Goal: Task Accomplishment & Management: Complete application form

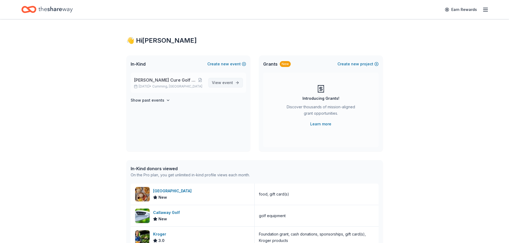
click at [219, 83] on span "View event" at bounding box center [222, 83] width 21 height 6
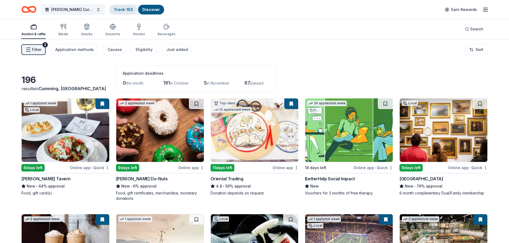
click at [120, 6] on div "Track · 153" at bounding box center [124, 10] width 28 height 10
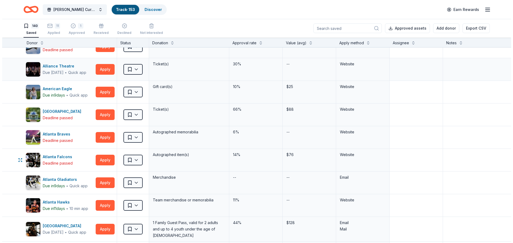
scroll to position [107, 0]
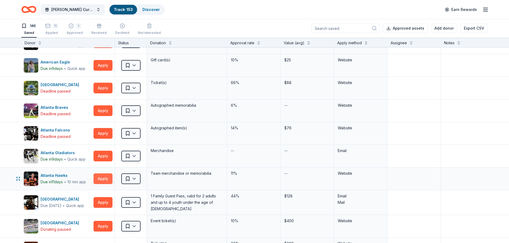
click at [102, 178] on button "Apply" at bounding box center [103, 179] width 19 height 11
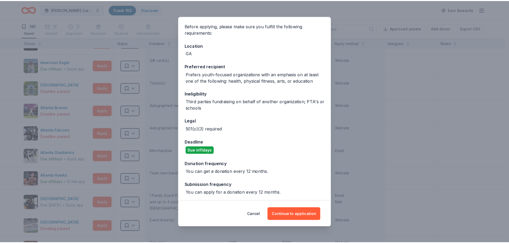
scroll to position [39, 0]
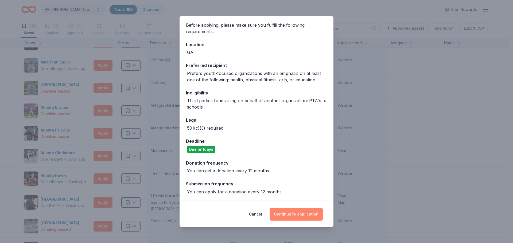
click at [296, 212] on button "Continue to application" at bounding box center [296, 214] width 53 height 13
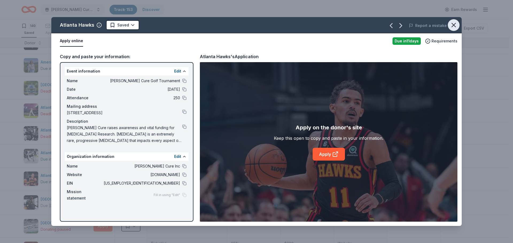
drag, startPoint x: 451, startPoint y: 22, endPoint x: 426, endPoint y: 22, distance: 25.1
click at [451, 22] on icon "button" at bounding box center [453, 24] width 7 height 7
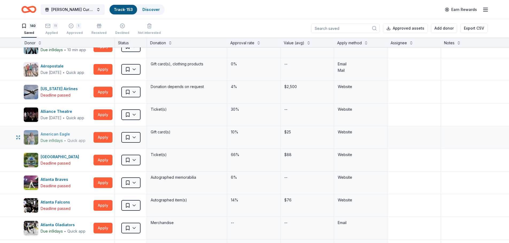
scroll to position [0, 0]
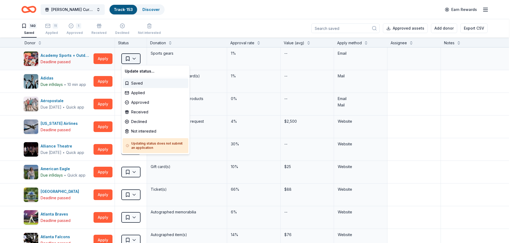
click at [135, 58] on html "Collins Cure Golf Tournament Track · 153 Discover Earn Rewards 140 Saved 11 App…" at bounding box center [256, 121] width 513 height 243
click at [26, 26] on html "Collins Cure Golf Tournament Track · 153 Discover Earn Rewards 140 Saved 11 App…" at bounding box center [256, 121] width 513 height 243
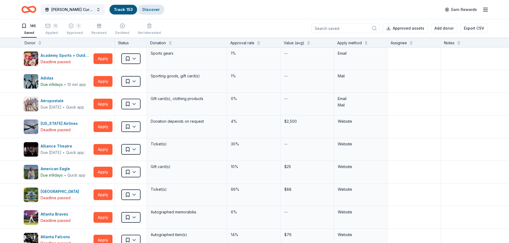
click at [149, 10] on link "Discover" at bounding box center [150, 9] width 17 height 5
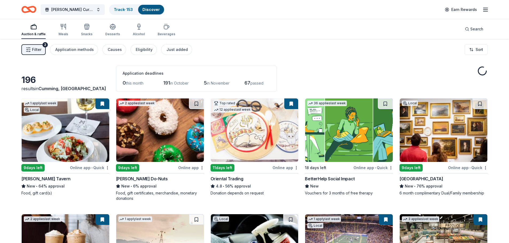
click at [151, 8] on link "Discover" at bounding box center [150, 9] width 17 height 5
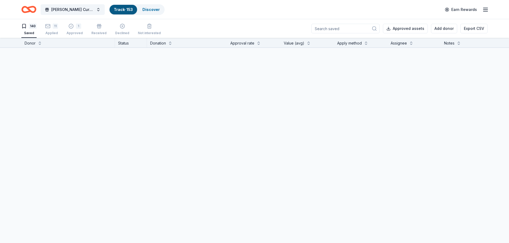
scroll to position [0, 0]
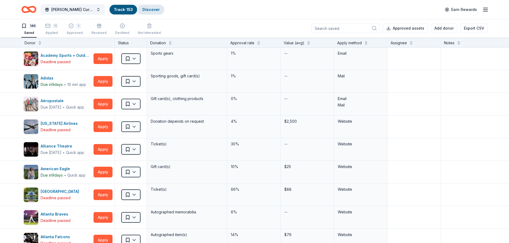
click at [153, 10] on link "Discover" at bounding box center [150, 9] width 17 height 5
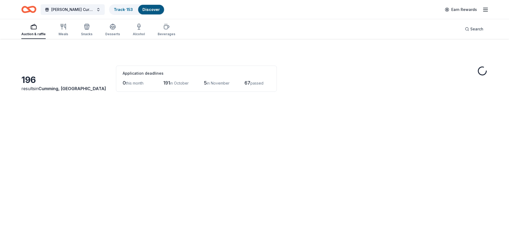
click at [150, 11] on link "Discover" at bounding box center [150, 9] width 17 height 5
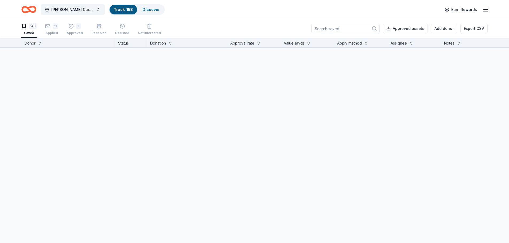
scroll to position [0, 0]
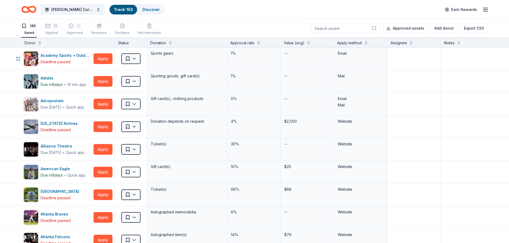
click at [139, 49] on div "Saved" at bounding box center [131, 59] width 32 height 22
click at [143, 7] on div "Discover" at bounding box center [151, 10] width 26 height 10
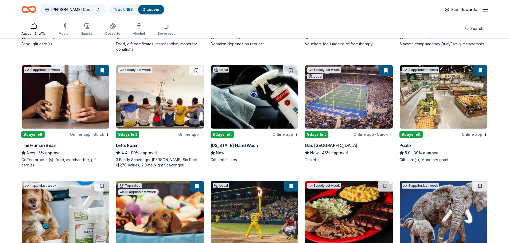
scroll to position [160, 0]
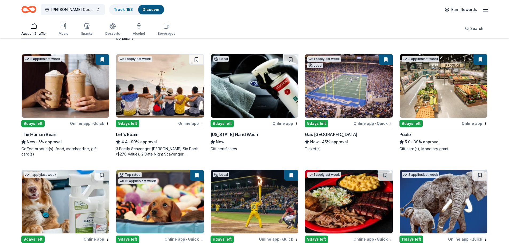
click at [165, 88] on img at bounding box center [160, 86] width 88 height 64
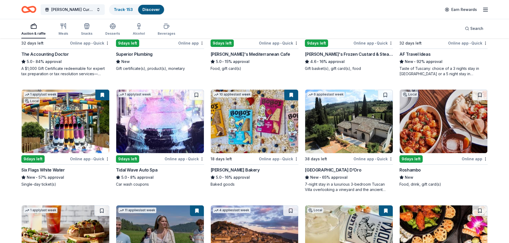
scroll to position [481, 0]
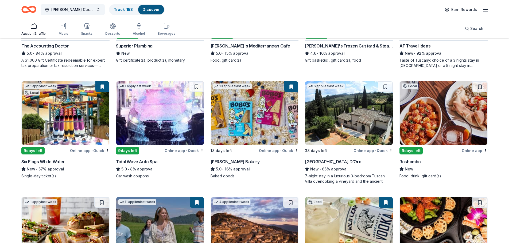
click at [88, 131] on img at bounding box center [66, 113] width 88 height 64
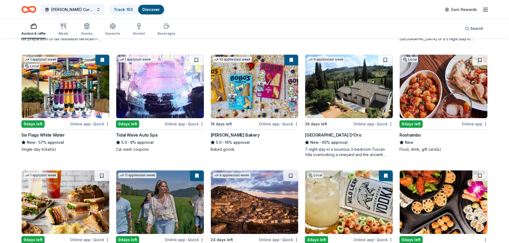
scroll to position [581, 0]
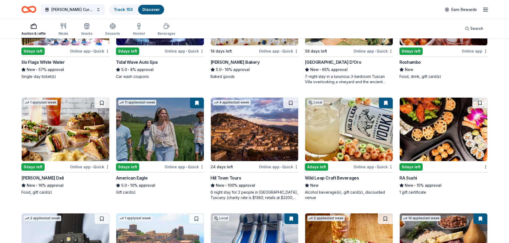
click at [331, 139] on img at bounding box center [349, 130] width 88 height 64
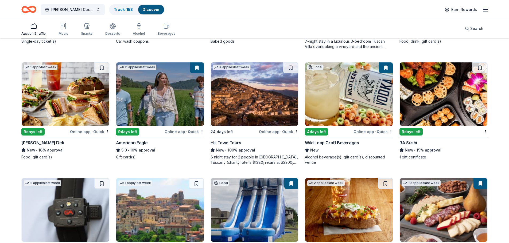
scroll to position [607, 0]
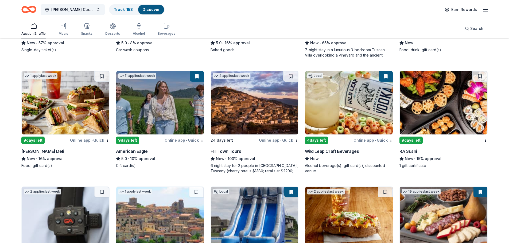
click at [446, 112] on img at bounding box center [444, 103] width 88 height 64
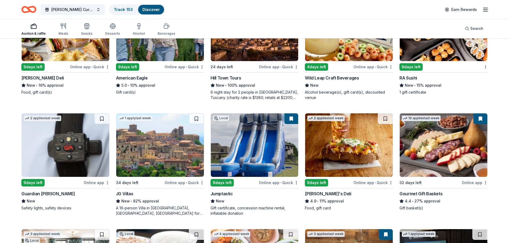
scroll to position [687, 0]
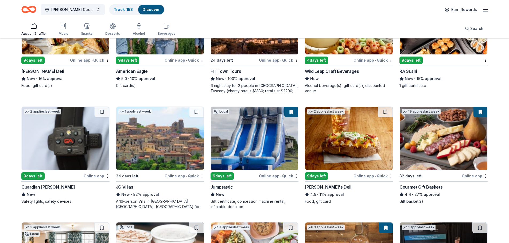
click at [249, 142] on img at bounding box center [255, 139] width 88 height 64
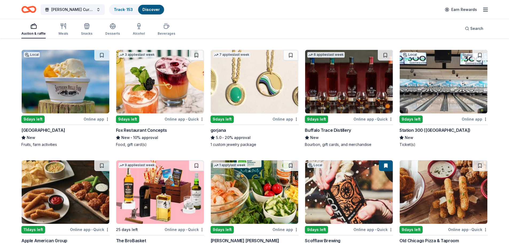
scroll to position [981, 0]
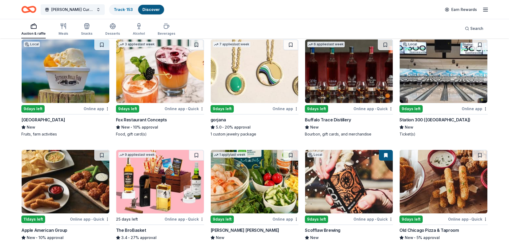
click at [164, 78] on img at bounding box center [160, 72] width 88 height 64
click at [429, 79] on img at bounding box center [444, 72] width 88 height 64
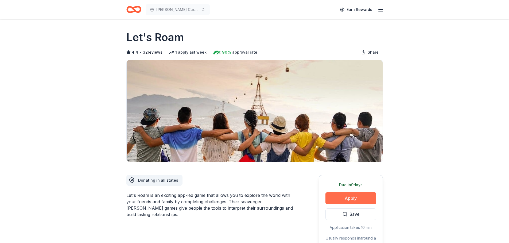
click at [362, 197] on button "Apply" at bounding box center [350, 199] width 51 height 12
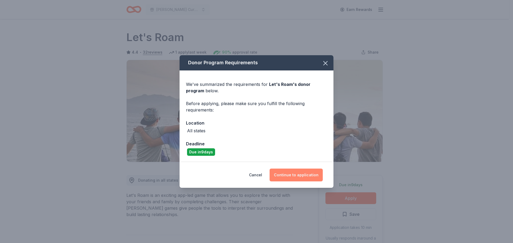
click at [303, 174] on button "Continue to application" at bounding box center [296, 175] width 53 height 13
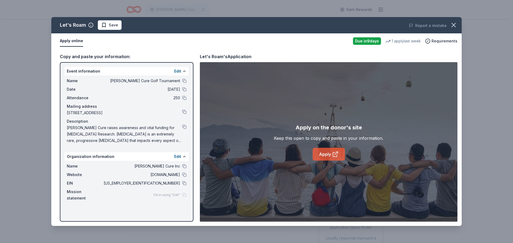
click at [323, 152] on link "Apply" at bounding box center [329, 154] width 32 height 13
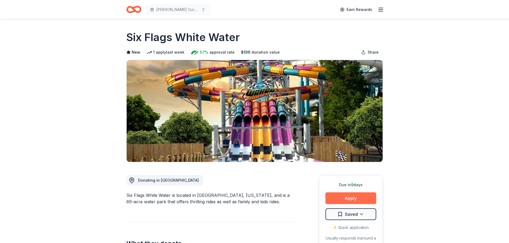
click at [345, 195] on button "Apply" at bounding box center [350, 199] width 51 height 12
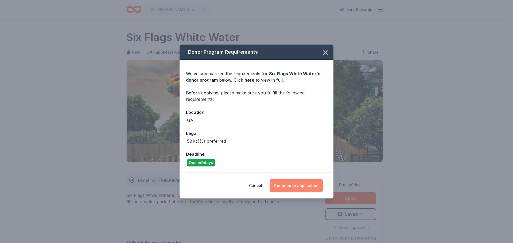
click at [298, 187] on button "Continue to application" at bounding box center [296, 186] width 53 height 13
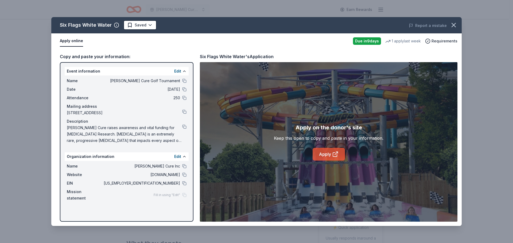
click at [323, 156] on link "Apply" at bounding box center [329, 154] width 32 height 13
click at [329, 154] on link "Apply" at bounding box center [329, 154] width 32 height 13
click at [326, 154] on link "Apply" at bounding box center [329, 154] width 32 height 13
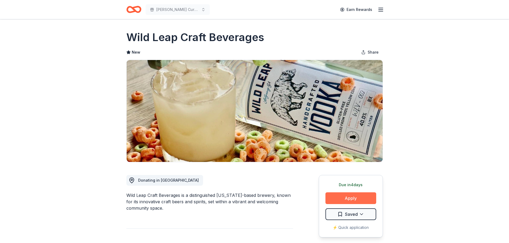
click at [348, 197] on button "Apply" at bounding box center [350, 199] width 51 height 12
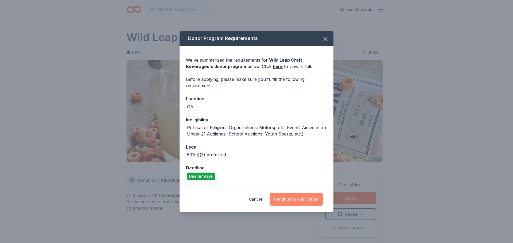
click at [295, 199] on button "Continue to application" at bounding box center [296, 199] width 53 height 13
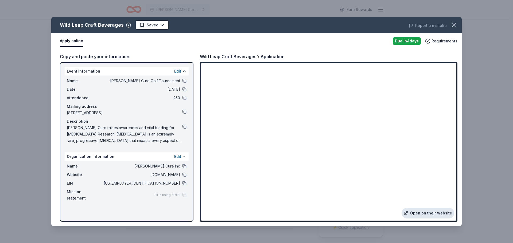
click at [426, 213] on link "Open on their website" at bounding box center [428, 213] width 53 height 11
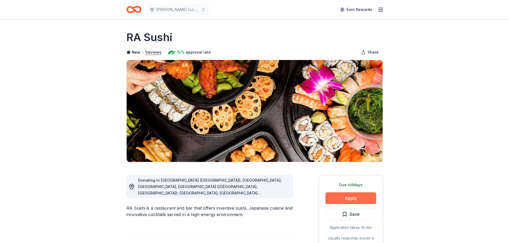
click at [357, 201] on button "Apply" at bounding box center [350, 199] width 51 height 12
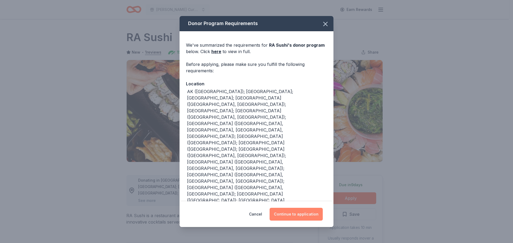
click at [294, 214] on button "Continue to application" at bounding box center [296, 214] width 53 height 13
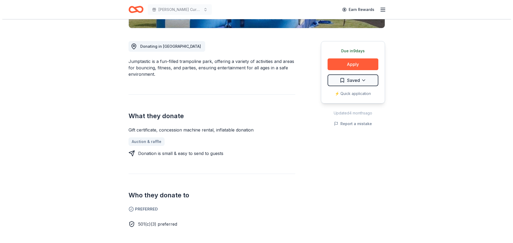
scroll to position [160, 0]
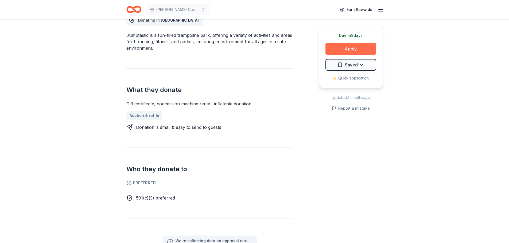
click at [354, 47] on button "Apply" at bounding box center [350, 49] width 51 height 12
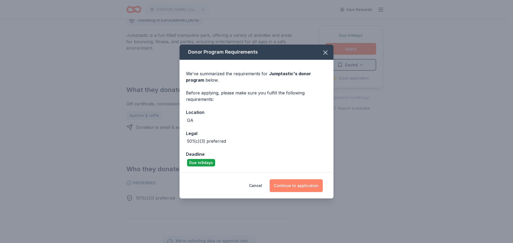
click at [302, 186] on button "Continue to application" at bounding box center [296, 186] width 53 height 13
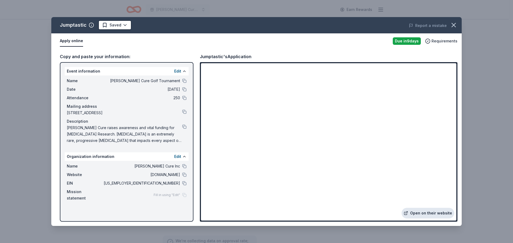
click at [435, 213] on link "Open on their website" at bounding box center [428, 213] width 53 height 11
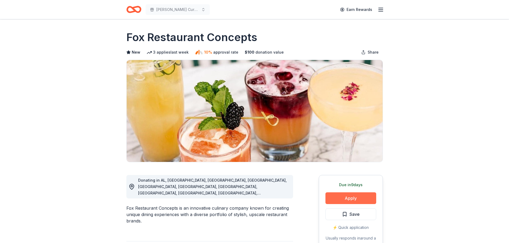
click at [369, 197] on button "Apply" at bounding box center [350, 199] width 51 height 12
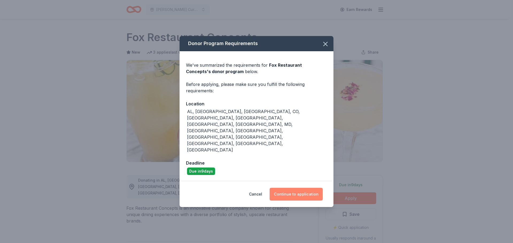
click at [297, 188] on button "Continue to application" at bounding box center [296, 194] width 53 height 13
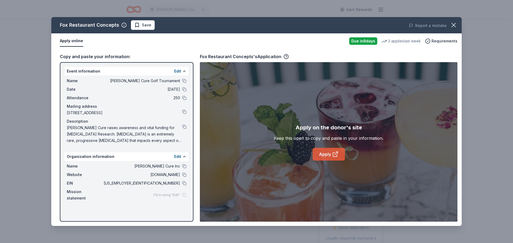
click at [330, 153] on link "Apply" at bounding box center [329, 154] width 32 height 13
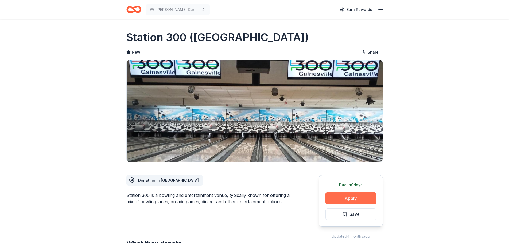
click at [355, 200] on button "Apply" at bounding box center [350, 199] width 51 height 12
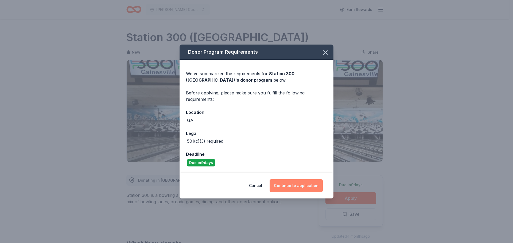
click at [293, 184] on button "Continue to application" at bounding box center [296, 186] width 53 height 13
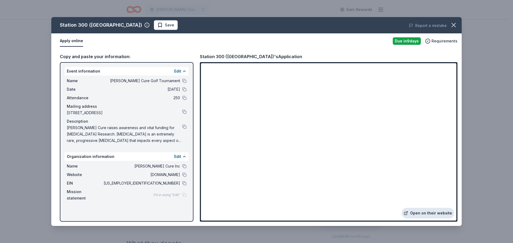
click at [424, 213] on link "Open on their website" at bounding box center [428, 213] width 53 height 11
